Goal: Task Accomplishment & Management: Manage account settings

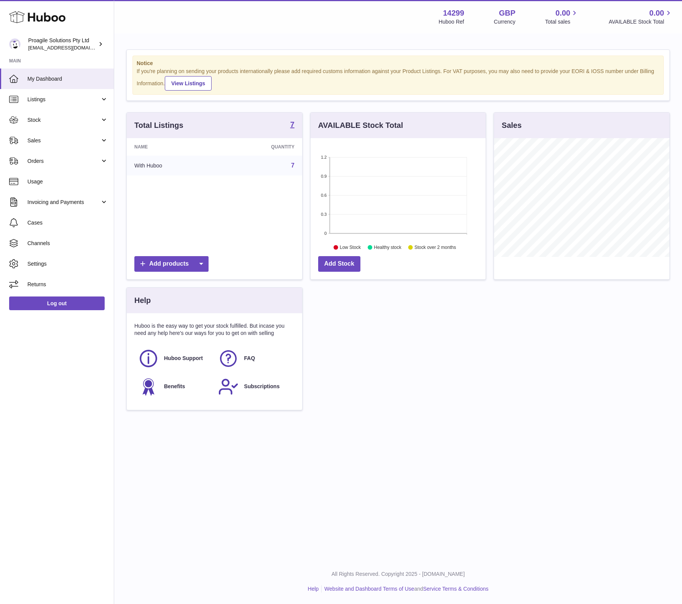
scroll to position [119, 175]
click at [76, 116] on span "Stock" at bounding box center [63, 119] width 73 height 7
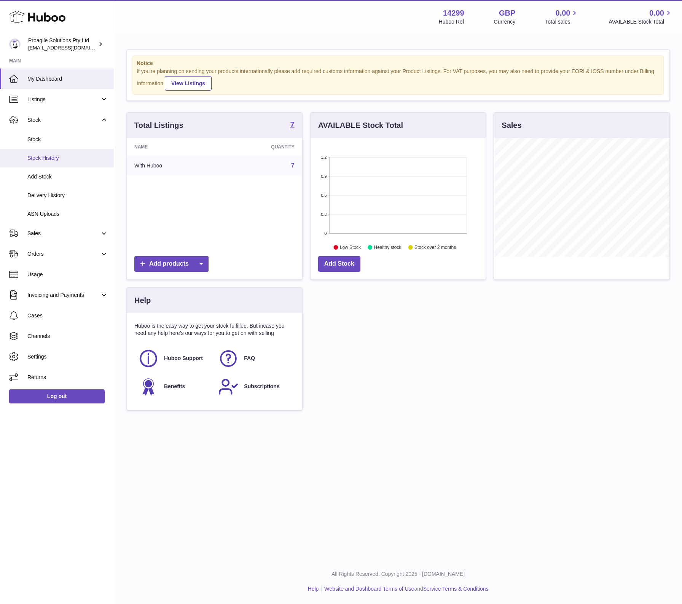
click at [54, 158] on span "Stock History" at bounding box center [67, 158] width 81 height 7
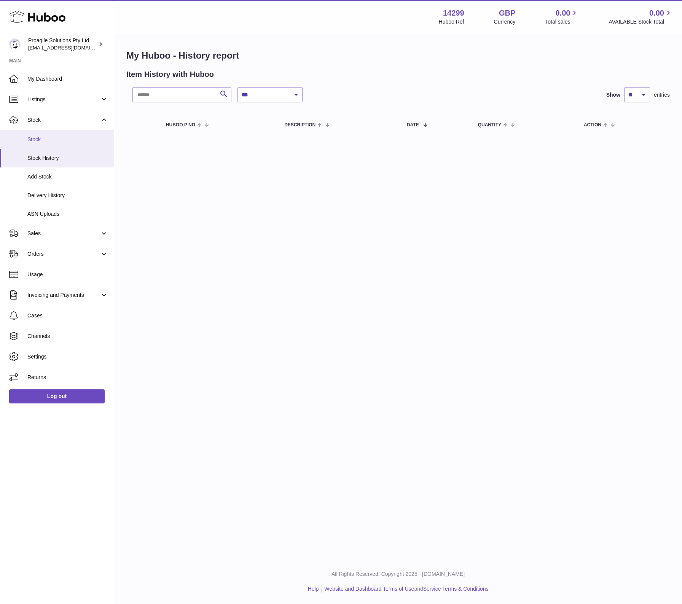
click at [37, 139] on span "Stock" at bounding box center [67, 139] width 81 height 7
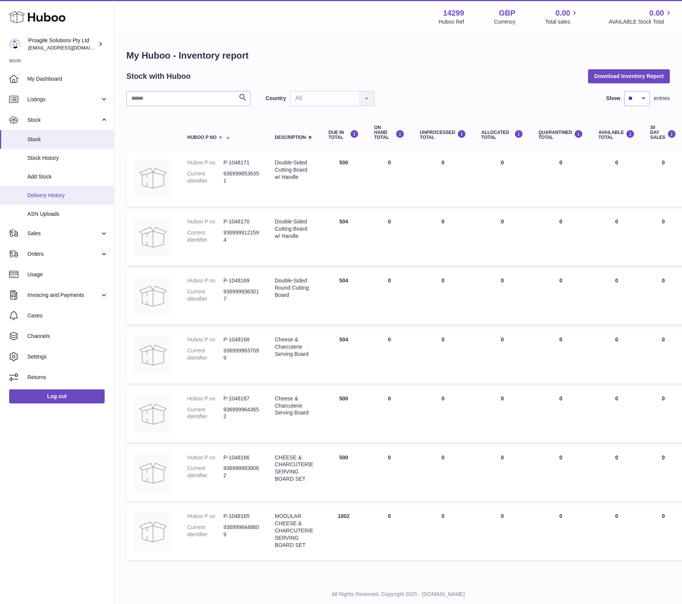
click at [40, 192] on span "Delivery History" at bounding box center [67, 195] width 81 height 7
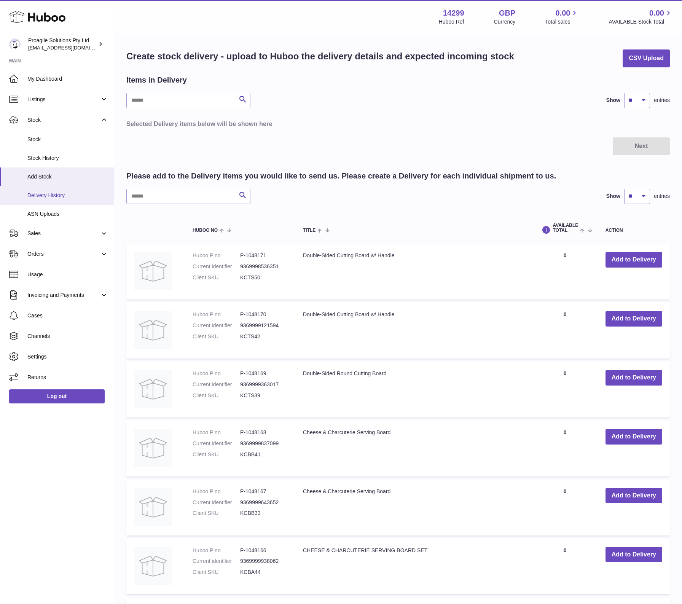
click at [40, 194] on span "Delivery History" at bounding box center [67, 195] width 81 height 7
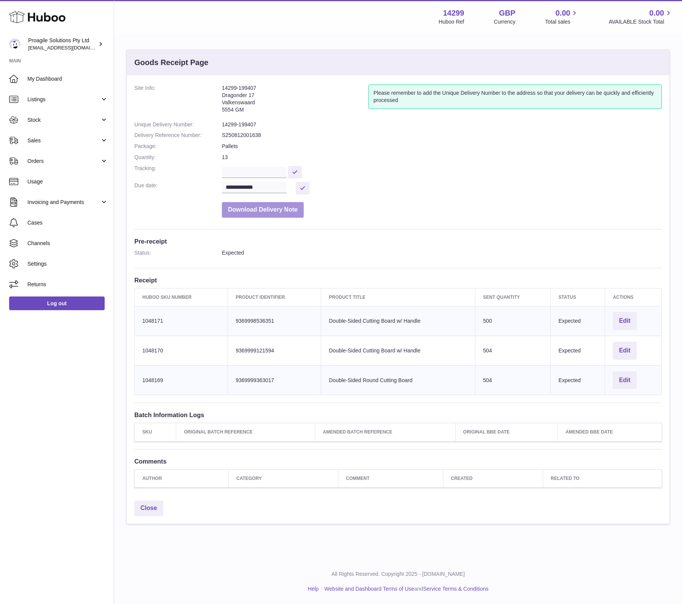
click at [284, 210] on button "Download Delivery Note" at bounding box center [263, 210] width 82 height 16
